Goal: Book appointment/travel/reservation

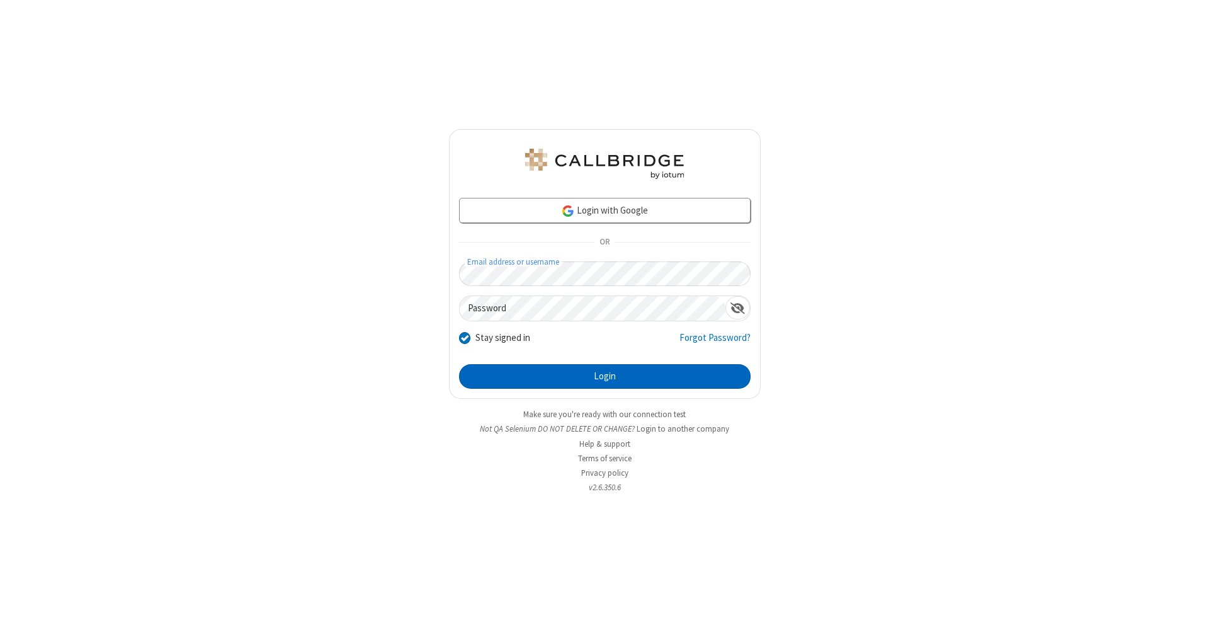
click at [605, 377] on button "Login" at bounding box center [605, 376] width 292 height 25
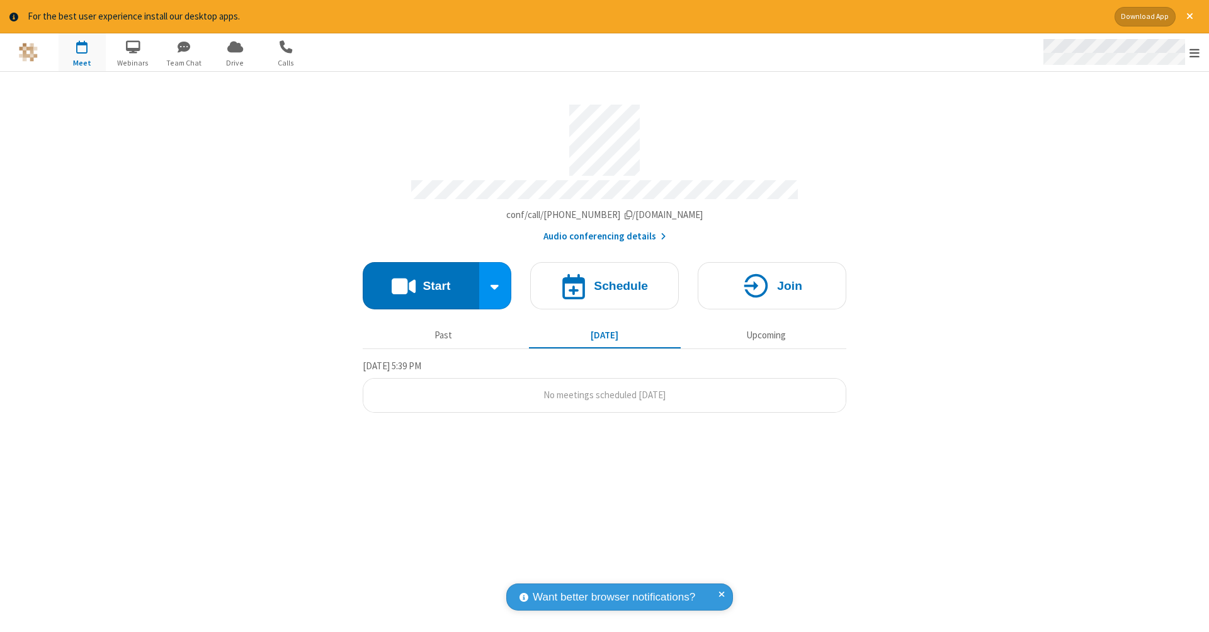
click at [1195, 53] on span "Open menu" at bounding box center [1195, 53] width 10 height 13
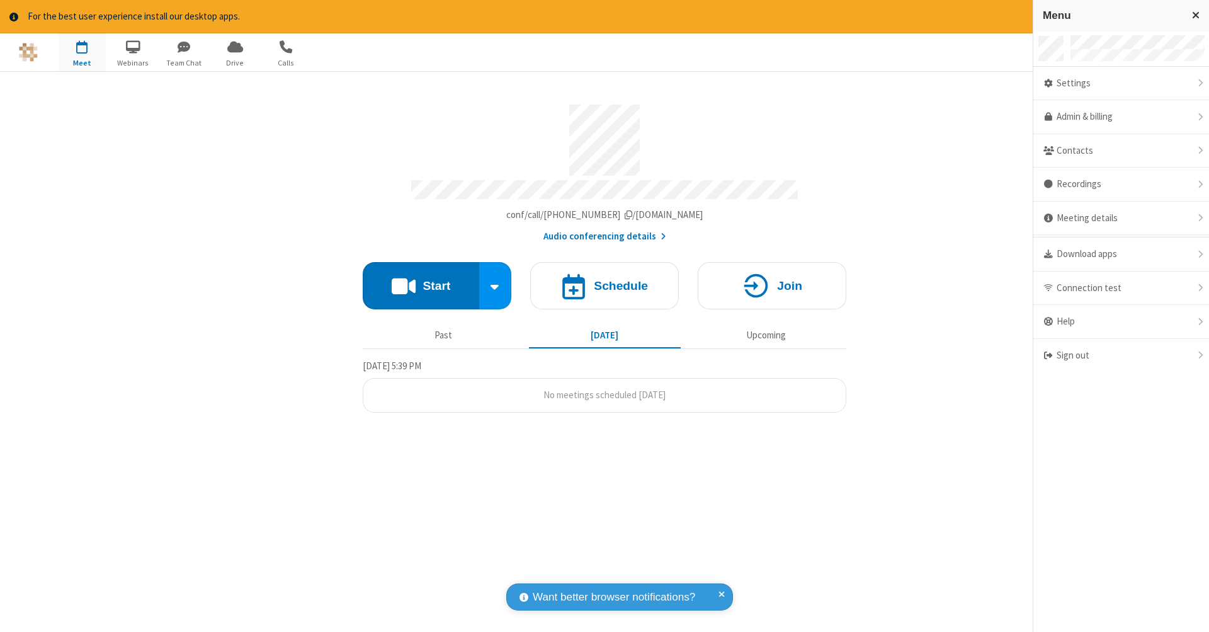
click at [82, 52] on span "button" at bounding box center [82, 46] width 47 height 21
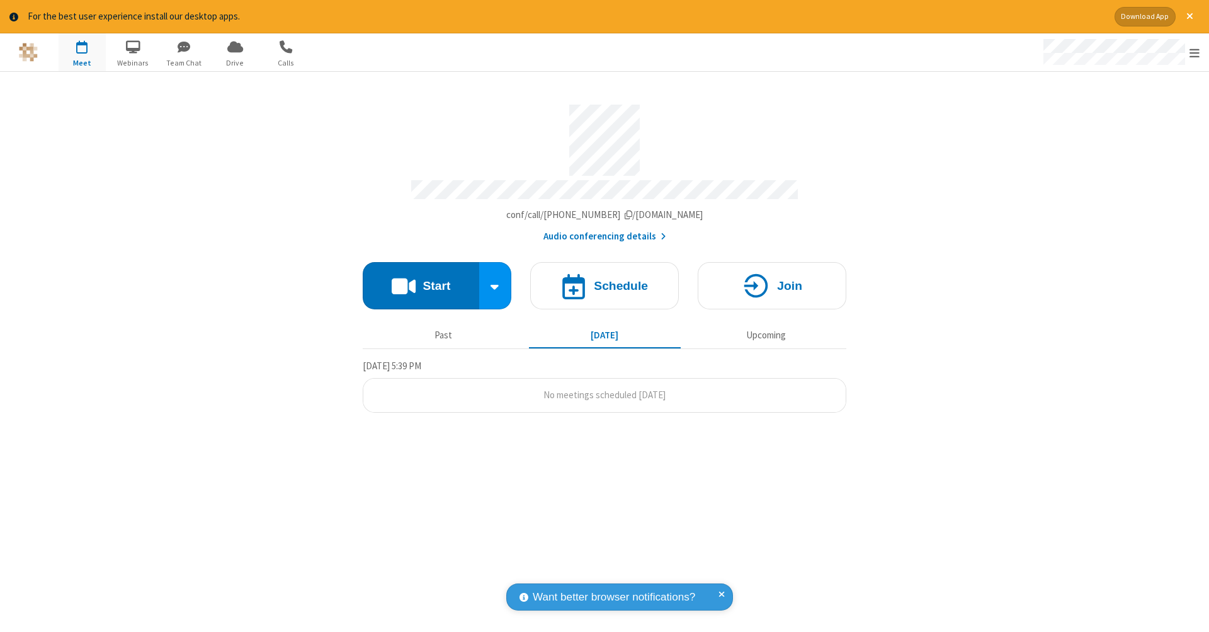
click at [82, 52] on span "button" at bounding box center [82, 46] width 47 height 21
click at [605, 280] on h4 "Schedule" at bounding box center [621, 286] width 54 height 12
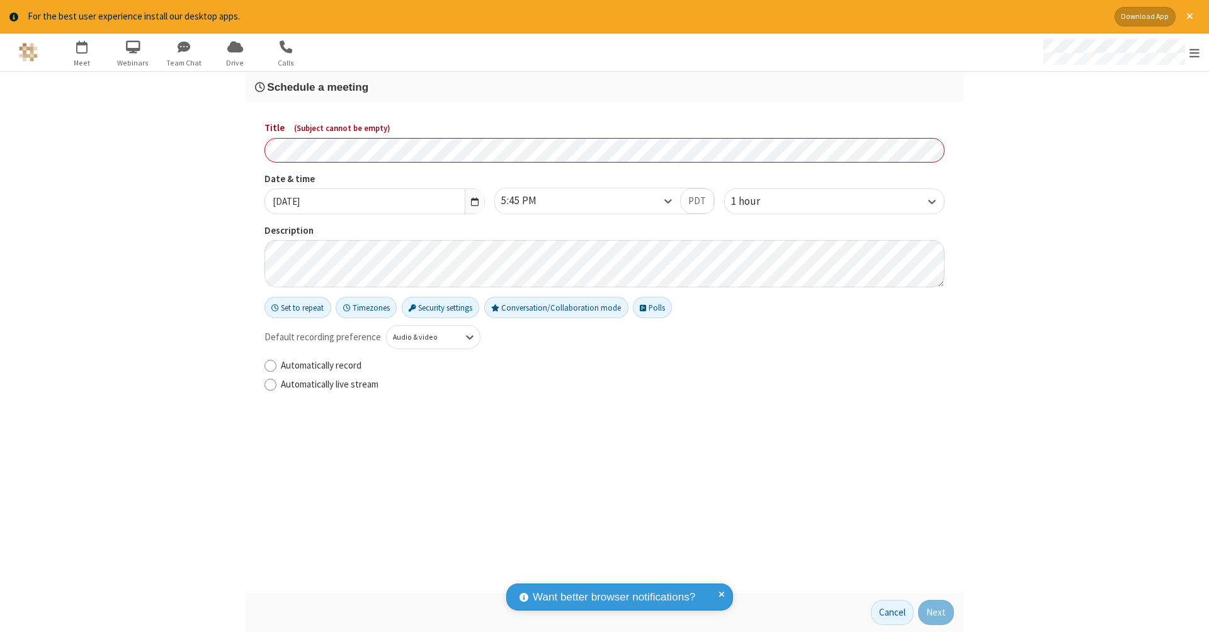
click at [605, 86] on h3 "Schedule a meeting" at bounding box center [604, 87] width 699 height 12
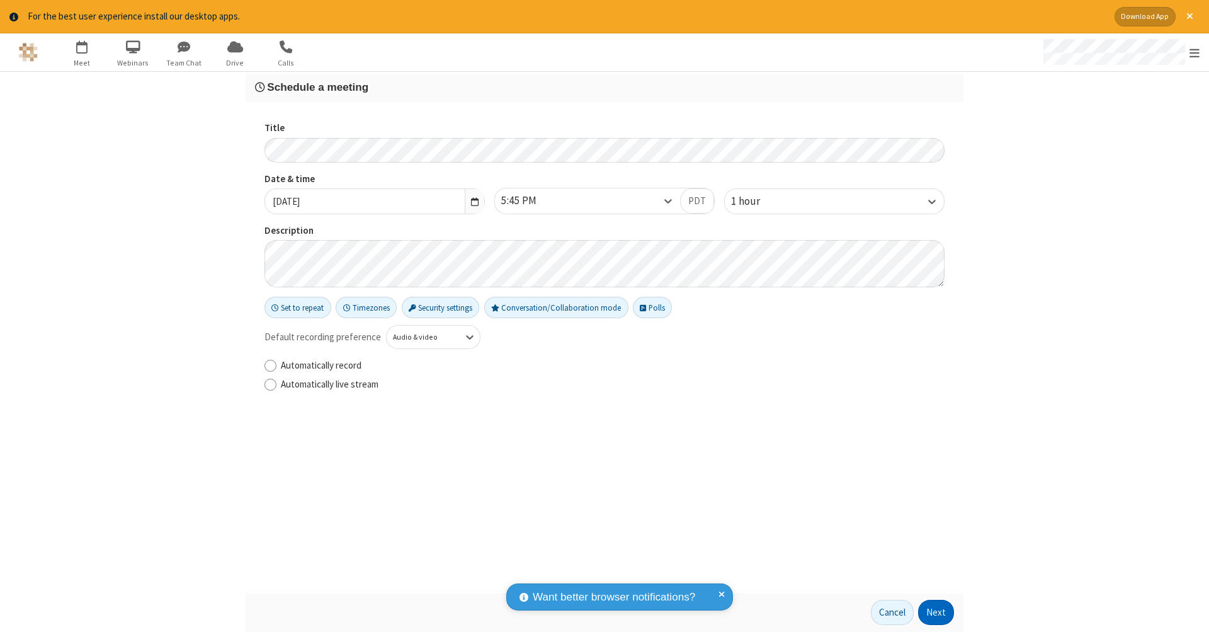
click at [936, 612] on button "Next" at bounding box center [936, 611] width 36 height 25
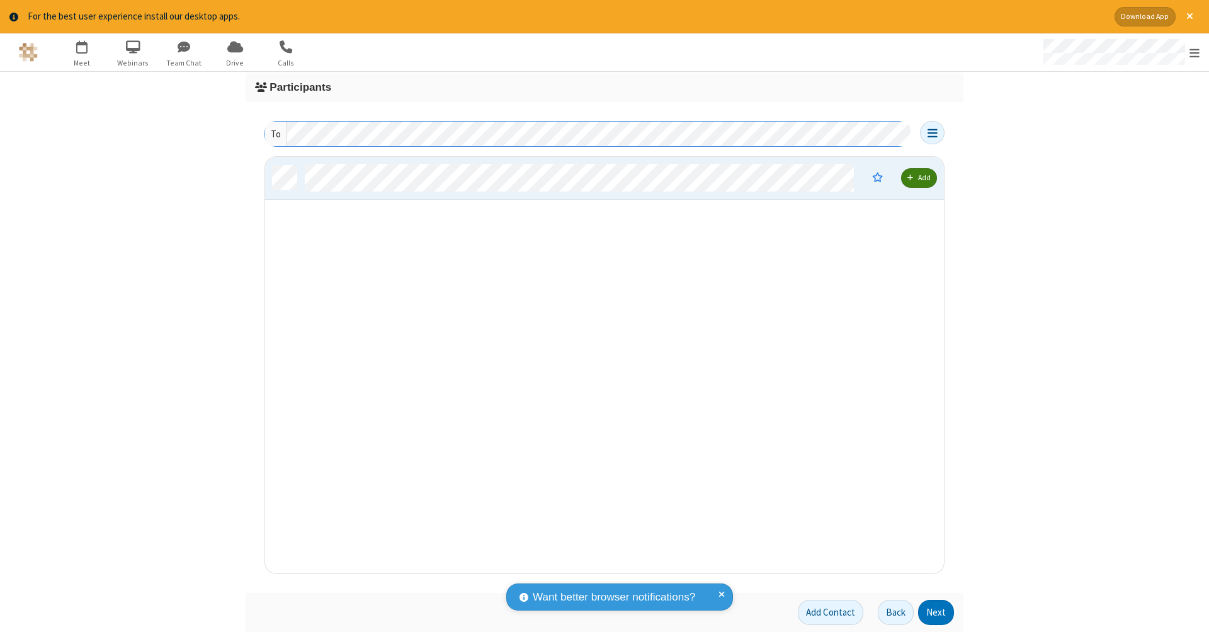
scroll to position [10, 10]
click at [936, 612] on button "Next" at bounding box center [936, 611] width 36 height 25
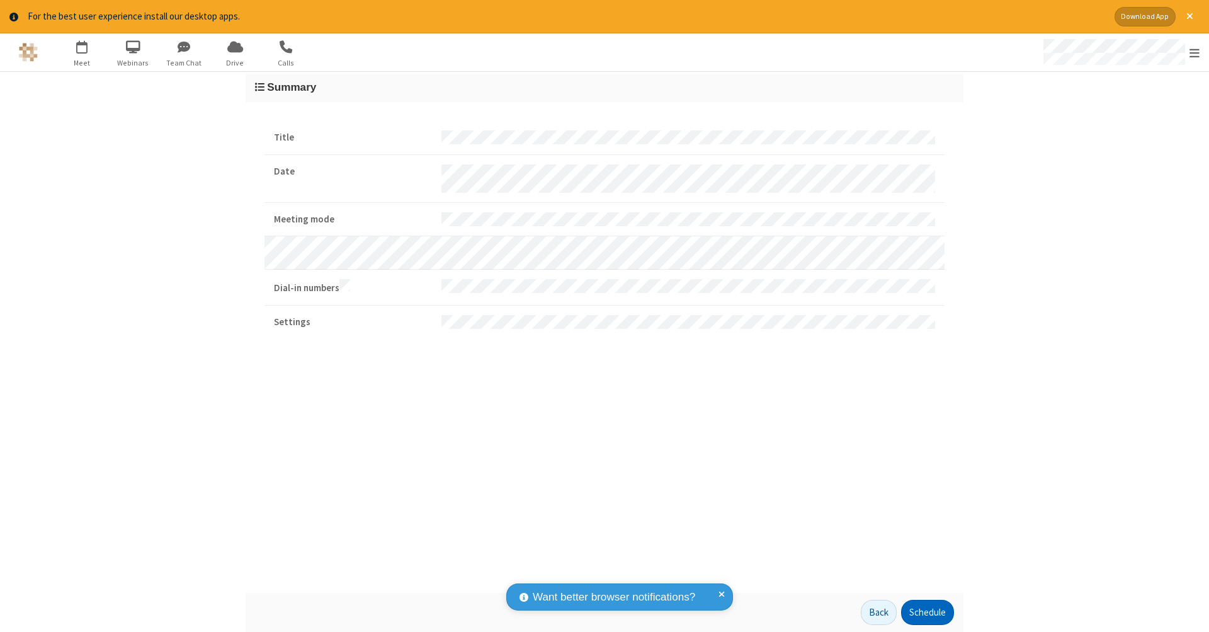
click at [927, 612] on button "Schedule" at bounding box center [927, 611] width 53 height 25
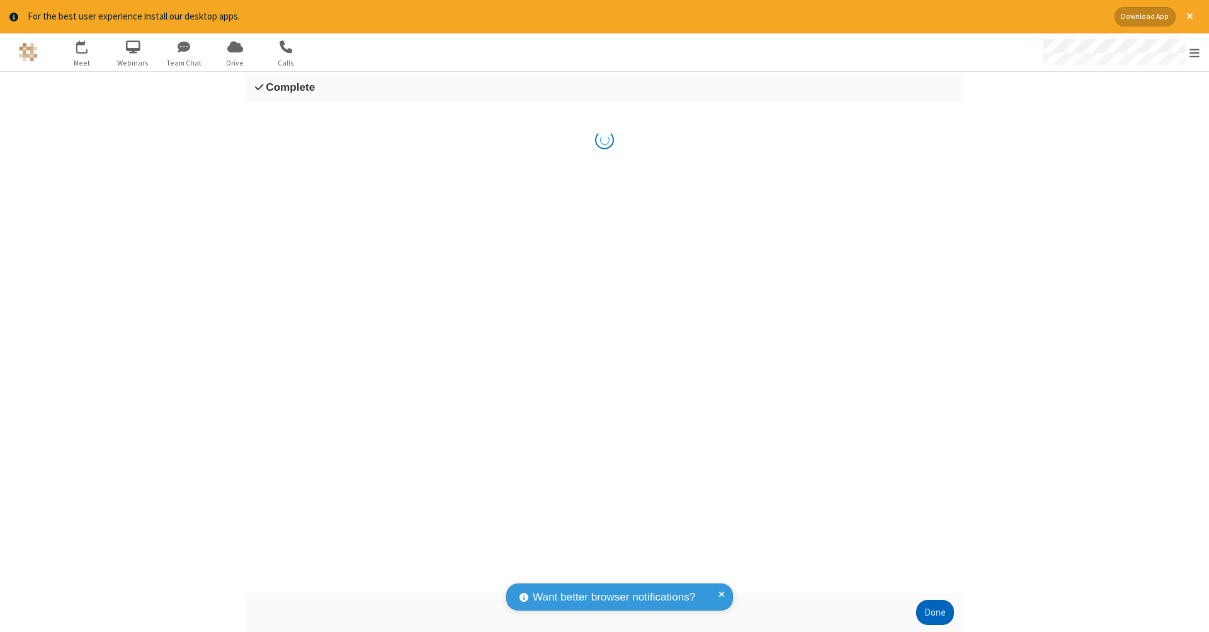
click at [935, 612] on button "Done" at bounding box center [935, 611] width 38 height 25
